Goal: Find specific page/section: Find specific page/section

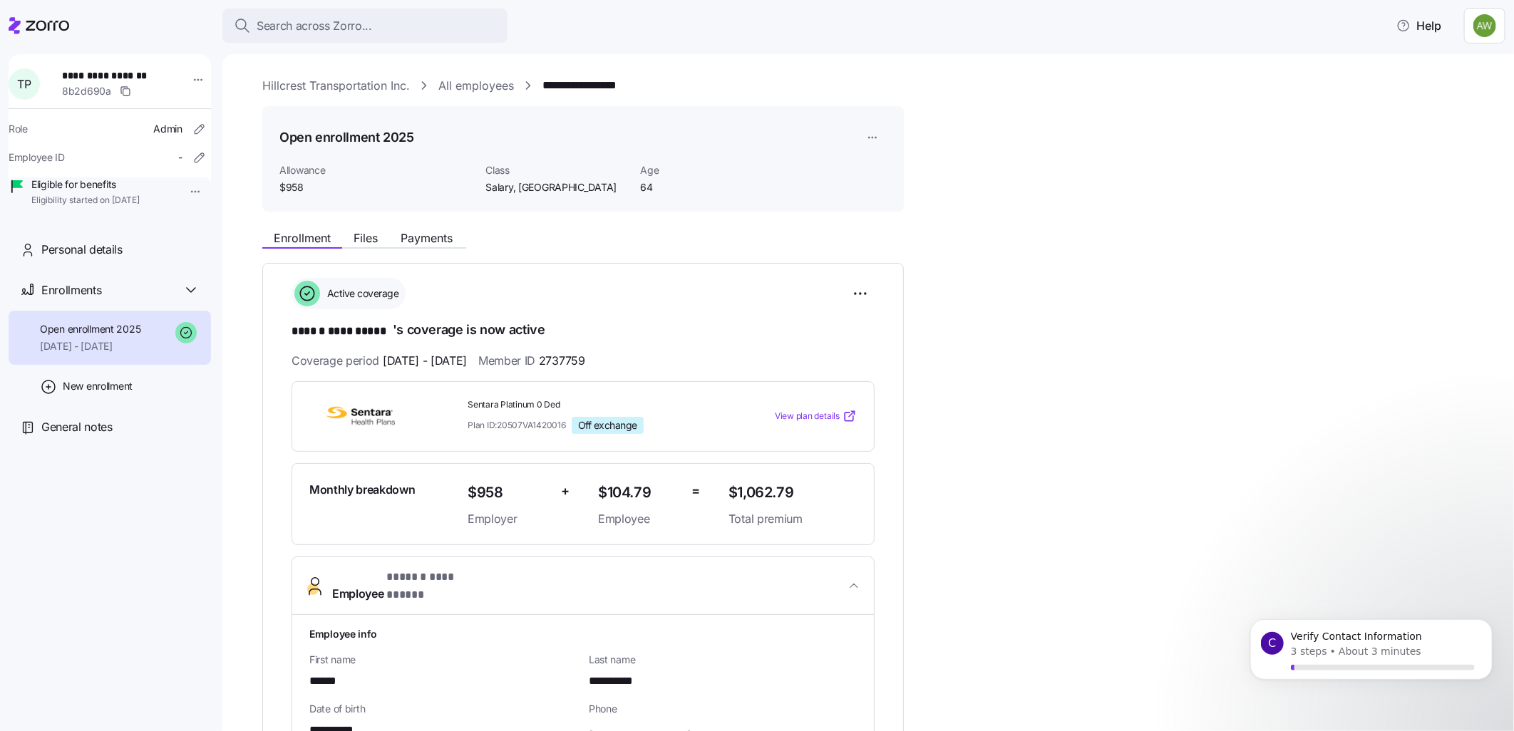
scroll to position [395, 0]
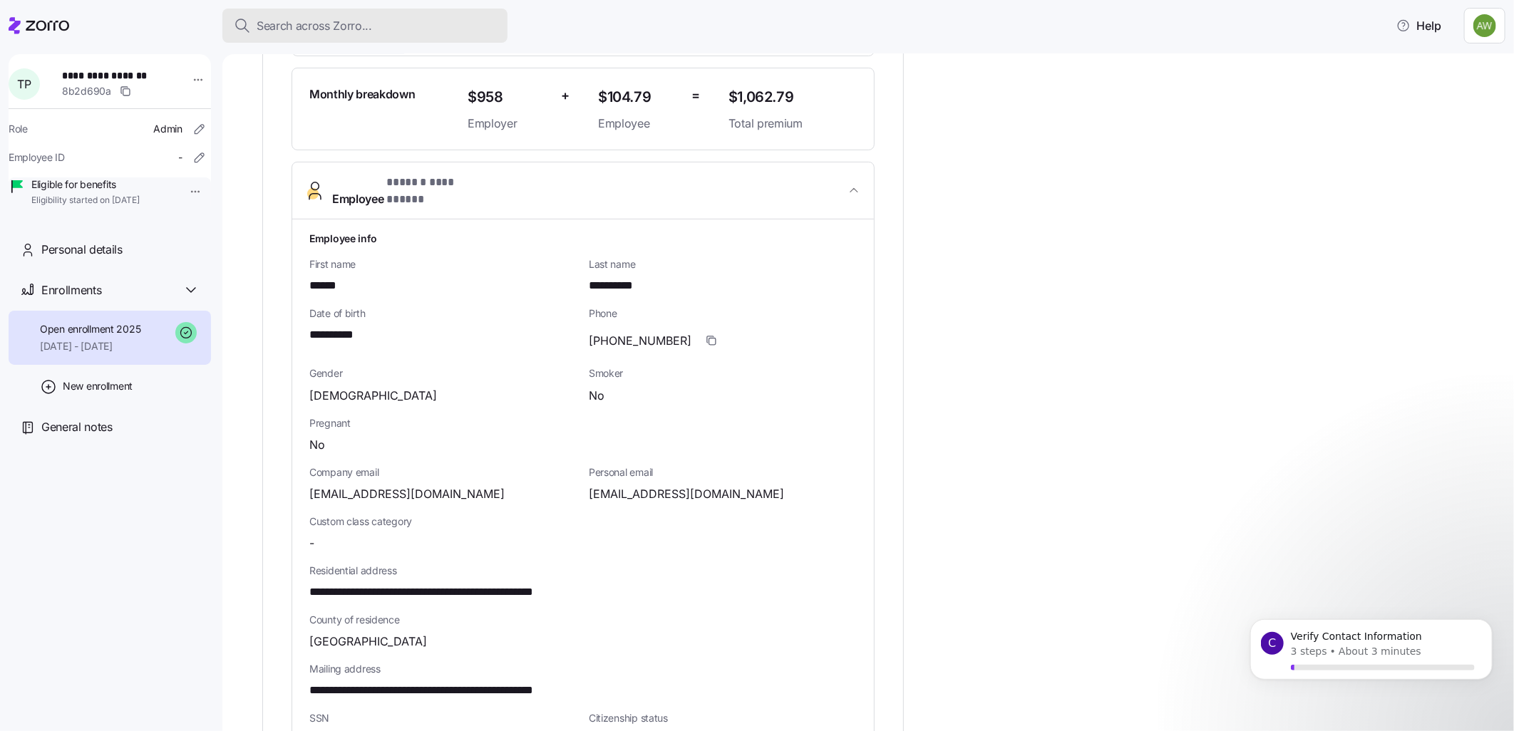
click at [324, 22] on span "Search across Zorro..." at bounding box center [314, 26] width 115 height 18
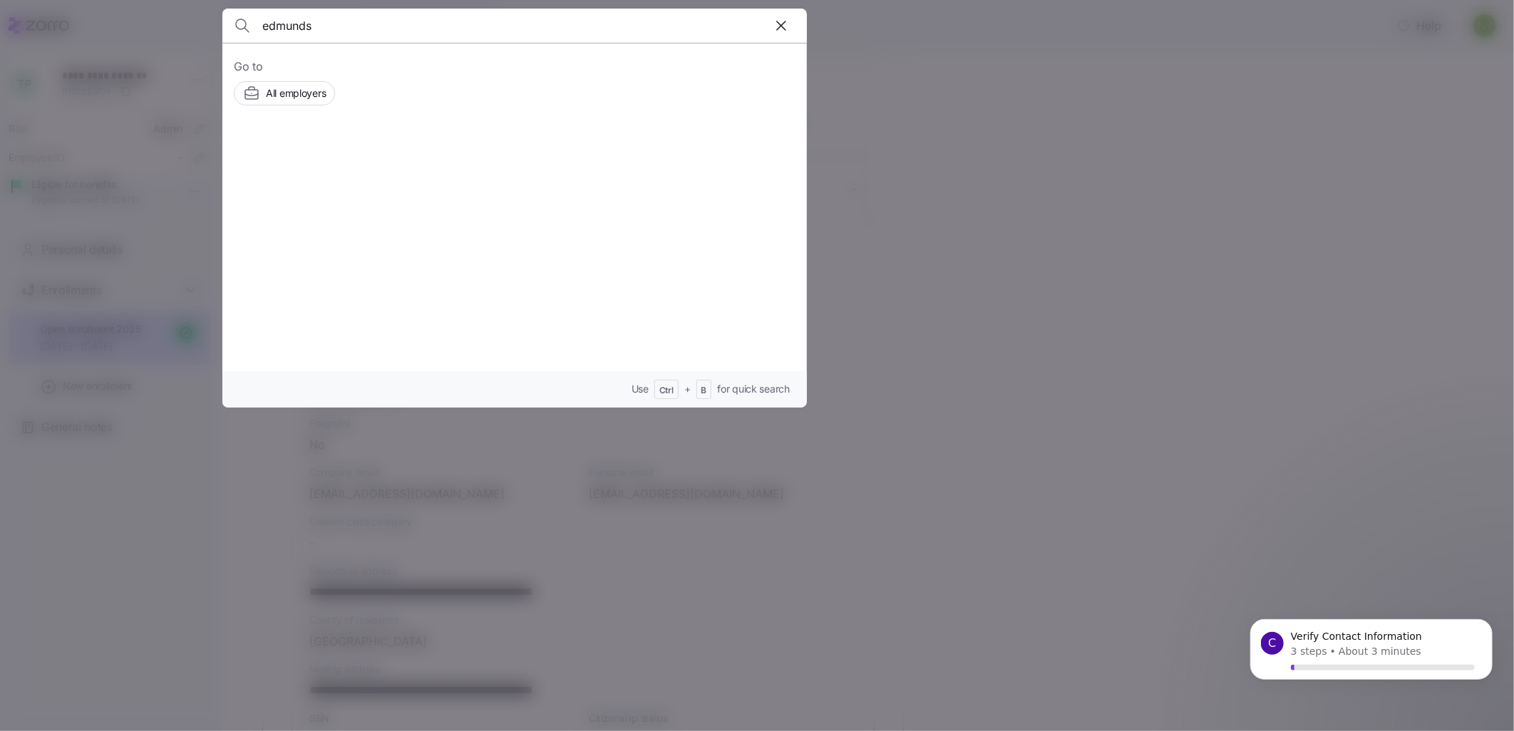
type input "edmunds"
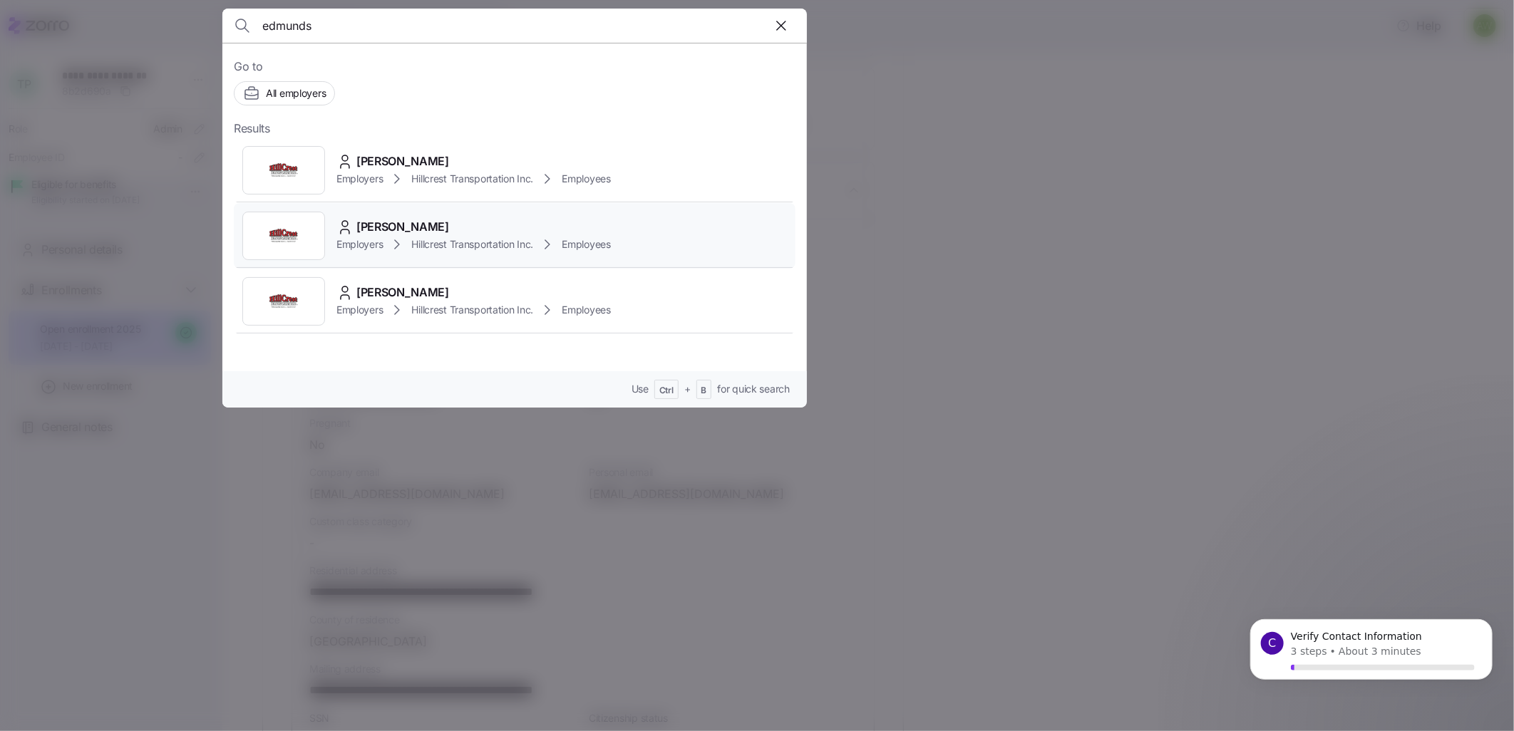
click at [296, 226] on img at bounding box center [283, 236] width 29 height 29
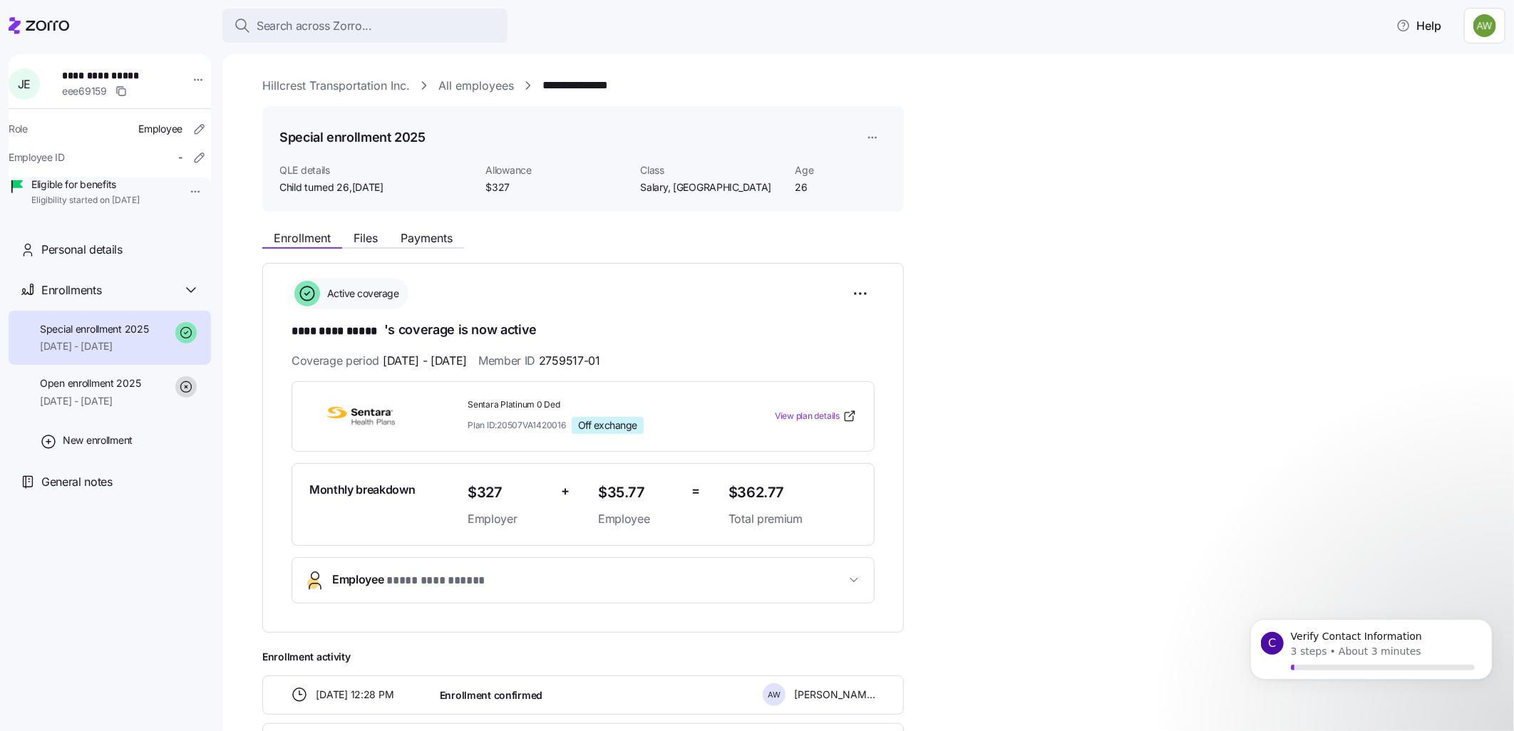
scroll to position [211, 0]
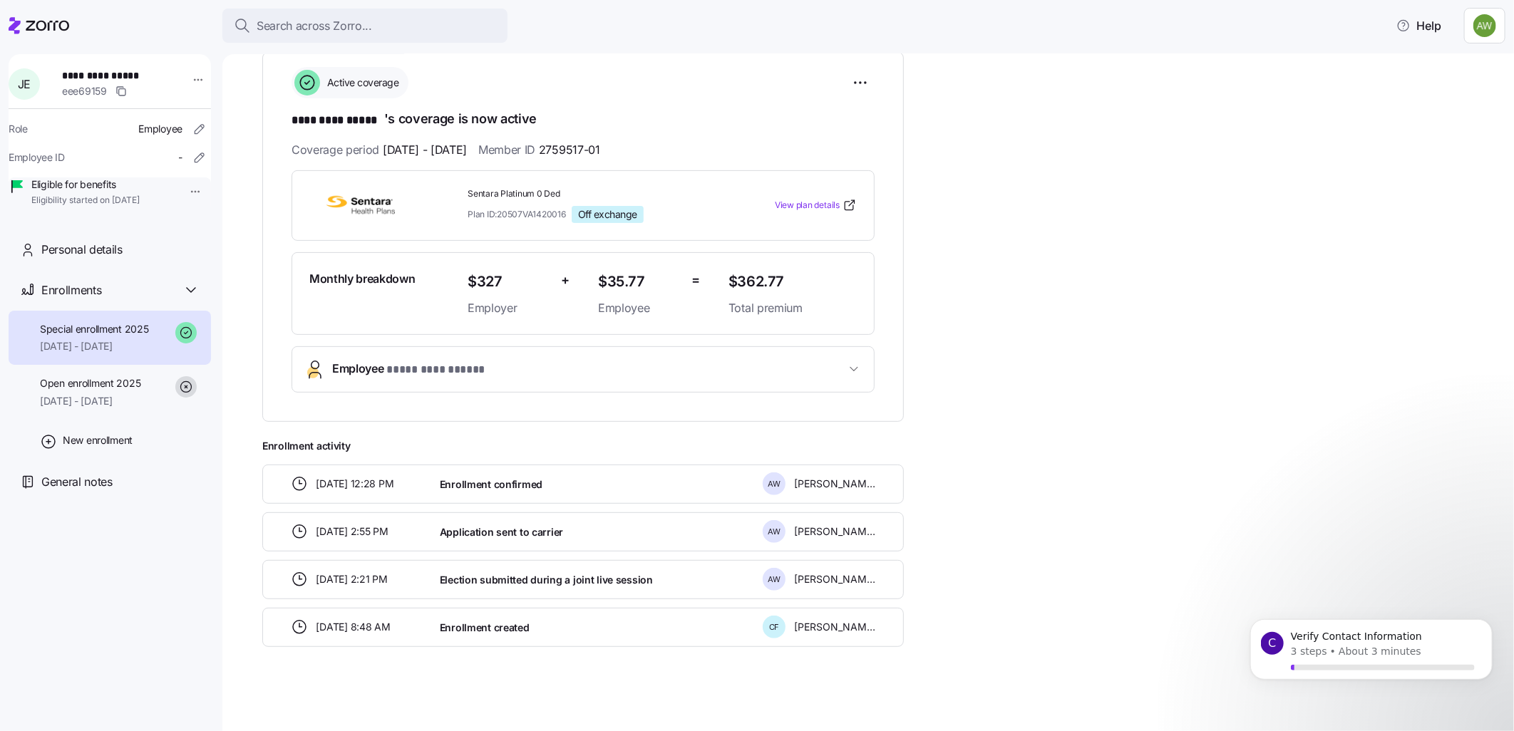
click at [432, 296] on div "Monthly breakdown" at bounding box center [383, 293] width 158 height 58
